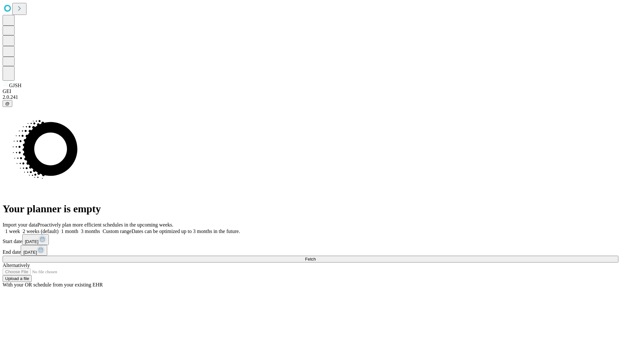
click at [316, 256] on span "Fetch" at bounding box center [310, 258] width 11 height 5
